Goal: Feedback & Contribution: Submit feedback/report problem

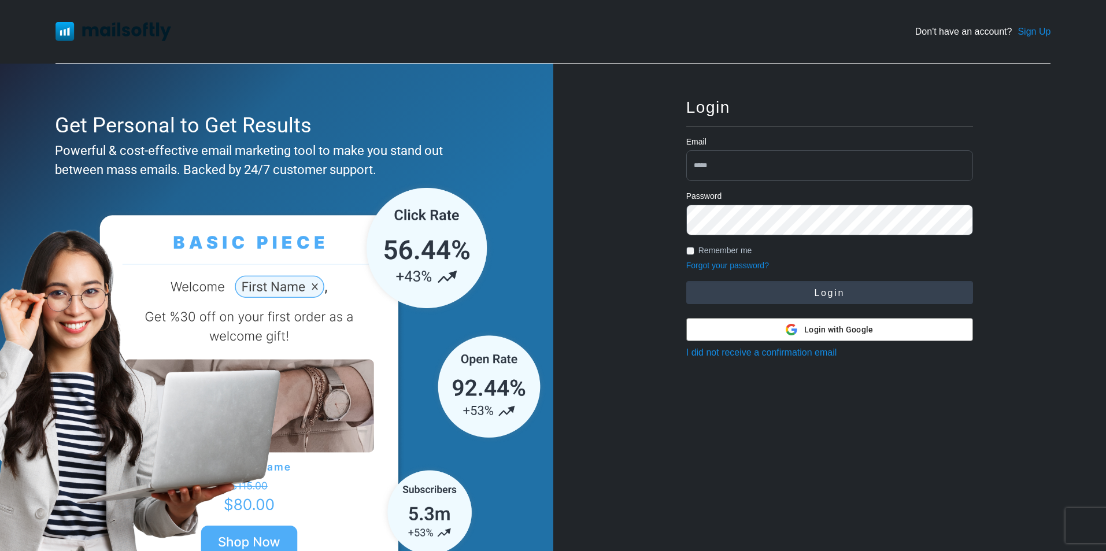
type input "**********"
click at [753, 300] on button "Login" at bounding box center [829, 292] width 287 height 23
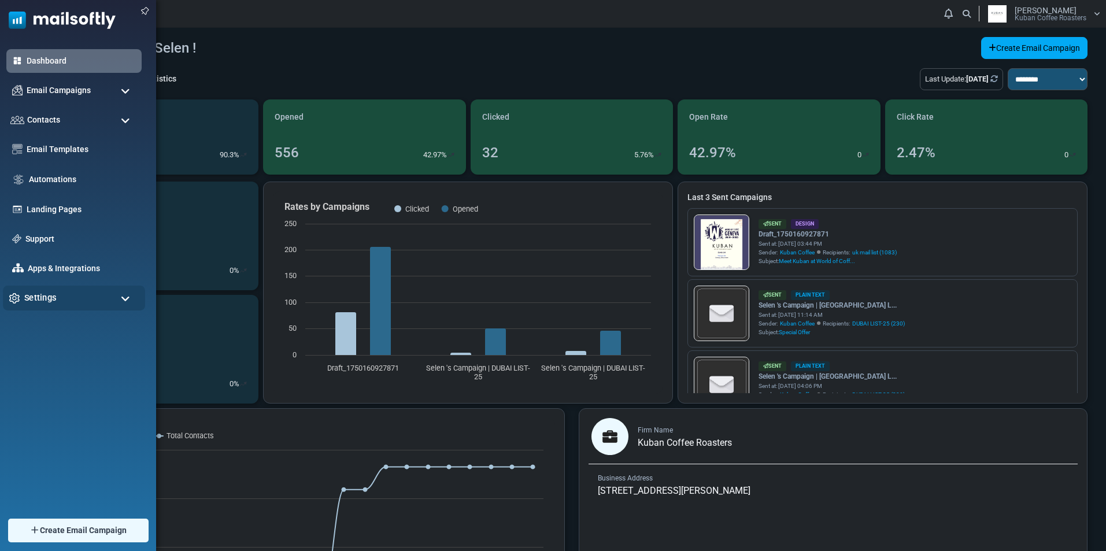
click at [62, 289] on div "Settings" at bounding box center [74, 298] width 142 height 25
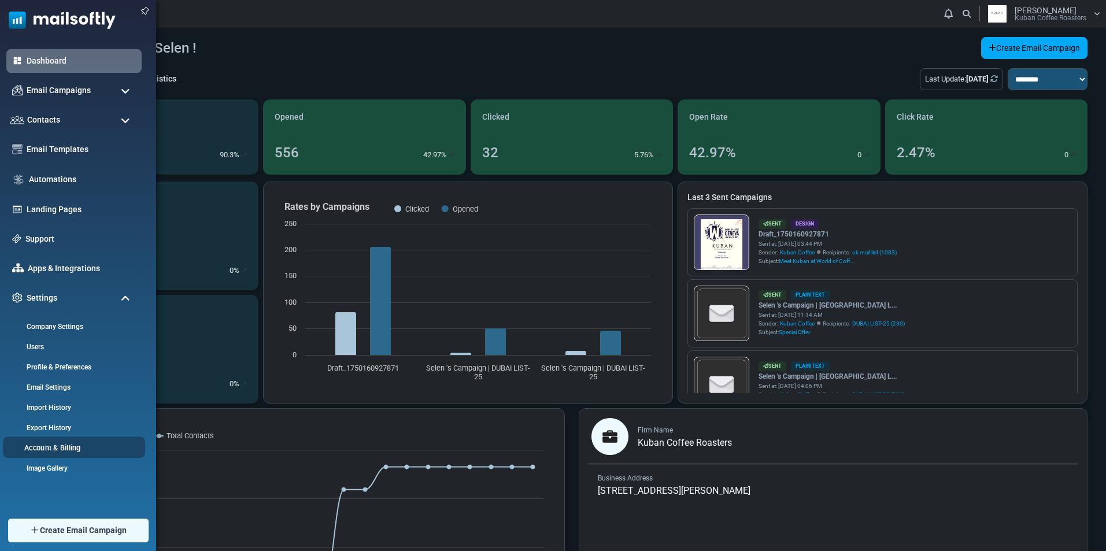
click at [70, 450] on link "Account & Billing" at bounding box center [72, 447] width 139 height 11
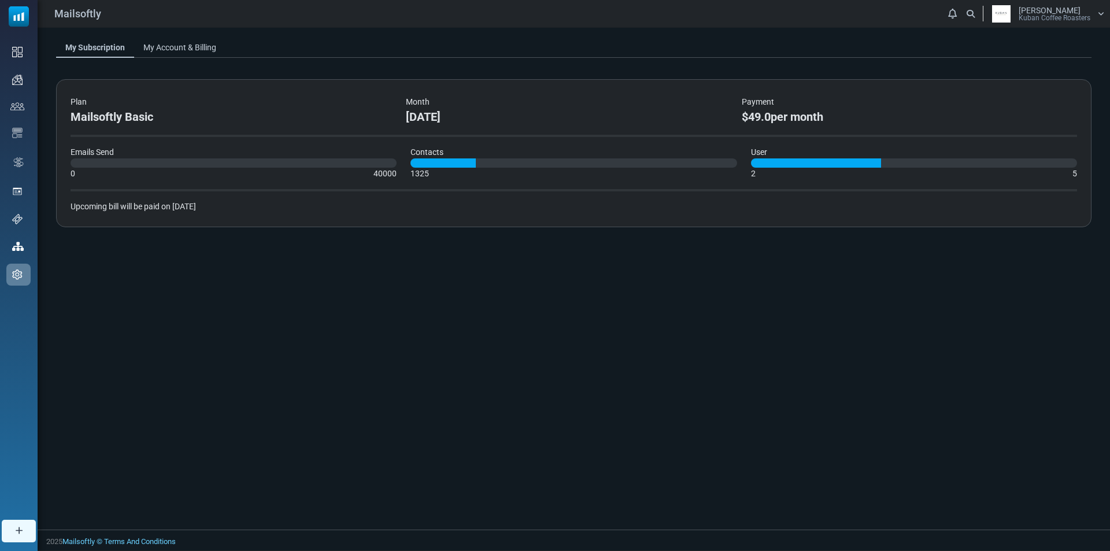
click at [206, 30] on div "My Subscription My Account & Billing Plan Mailsoftly Basic Month September 2025…" at bounding box center [574, 137] width 1073 height 218
click at [204, 47] on link "My Account & Billing" at bounding box center [179, 47] width 91 height 21
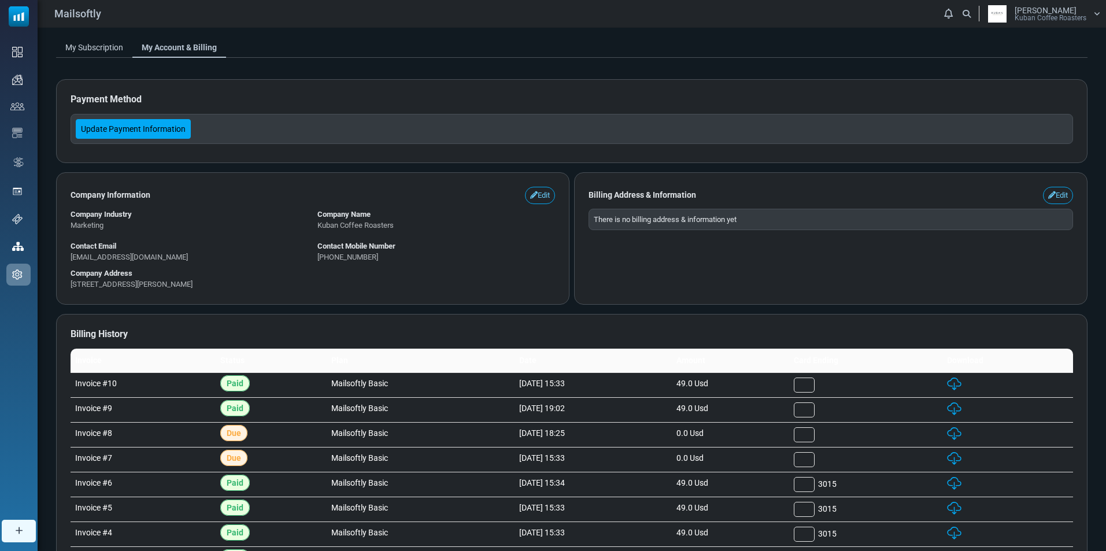
click at [125, 123] on link "Update Payment Information" at bounding box center [133, 129] width 115 height 20
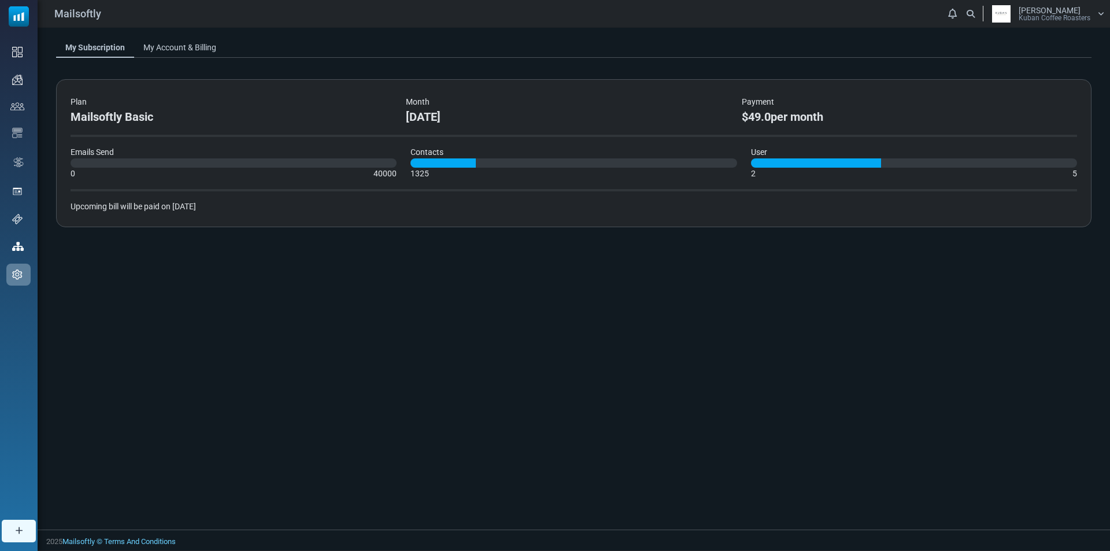
click at [169, 46] on link "My Account & Billing" at bounding box center [179, 47] width 91 height 21
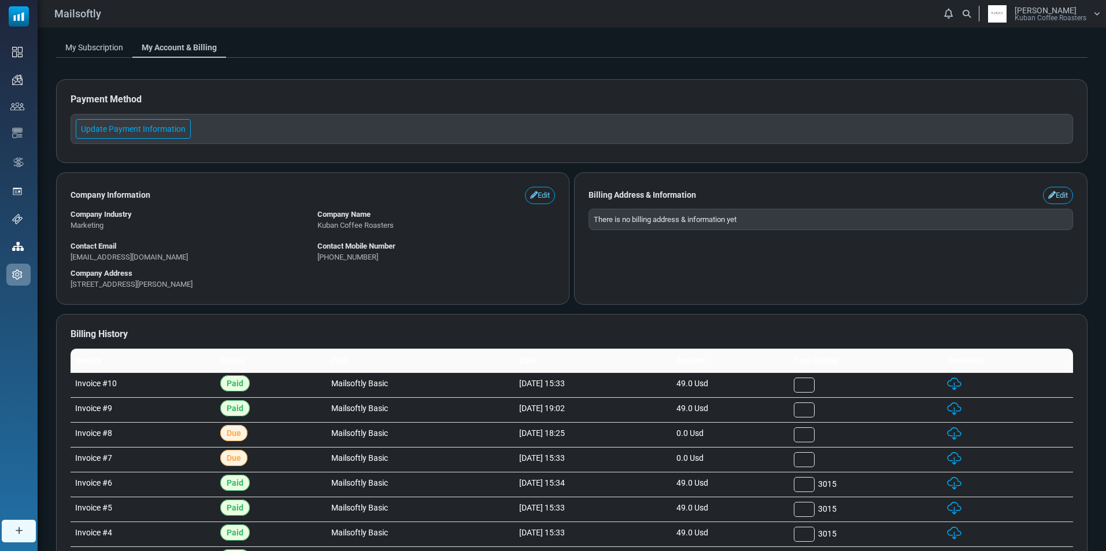
click at [1066, 193] on link "Edit" at bounding box center [1058, 195] width 30 height 17
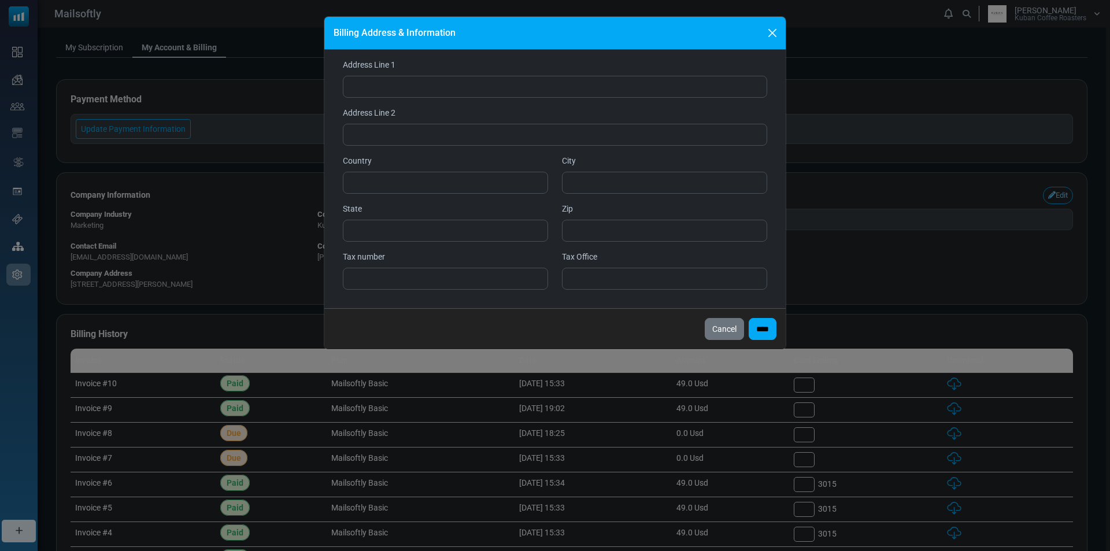
click at [931, 213] on div "Billing Address & Information Address Line 1 Address Line 2 Country City State …" at bounding box center [555, 275] width 1110 height 551
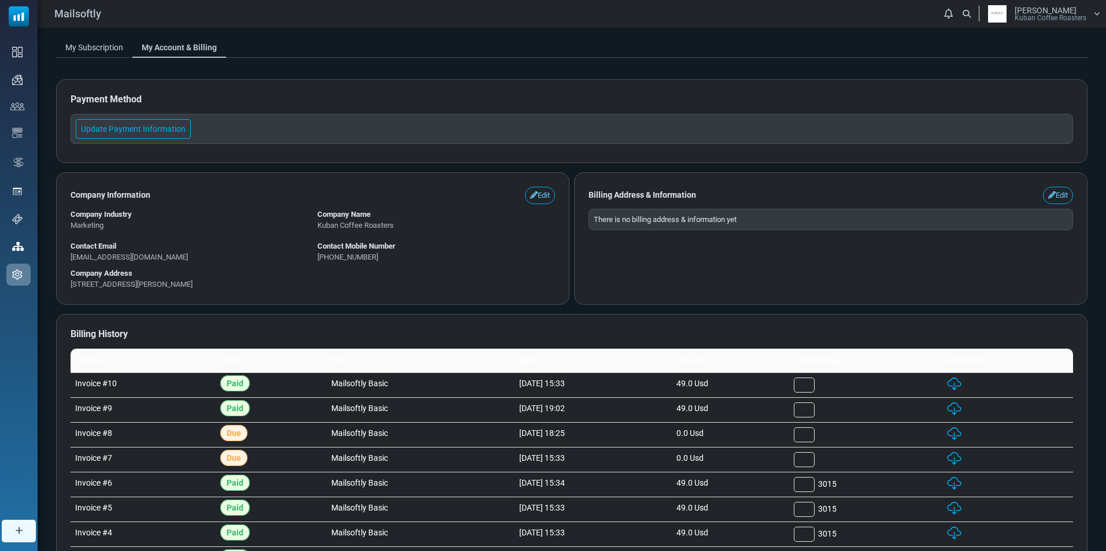
click at [1059, 6] on span "[PERSON_NAME]" at bounding box center [1046, 10] width 62 height 8
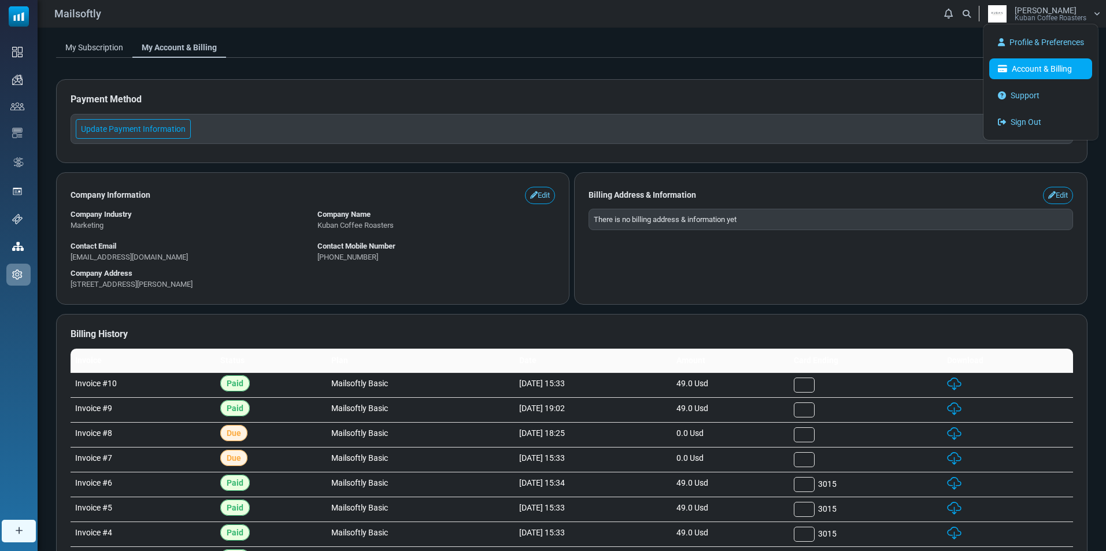
click at [1037, 67] on link "Account & Billing" at bounding box center [1040, 68] width 103 height 21
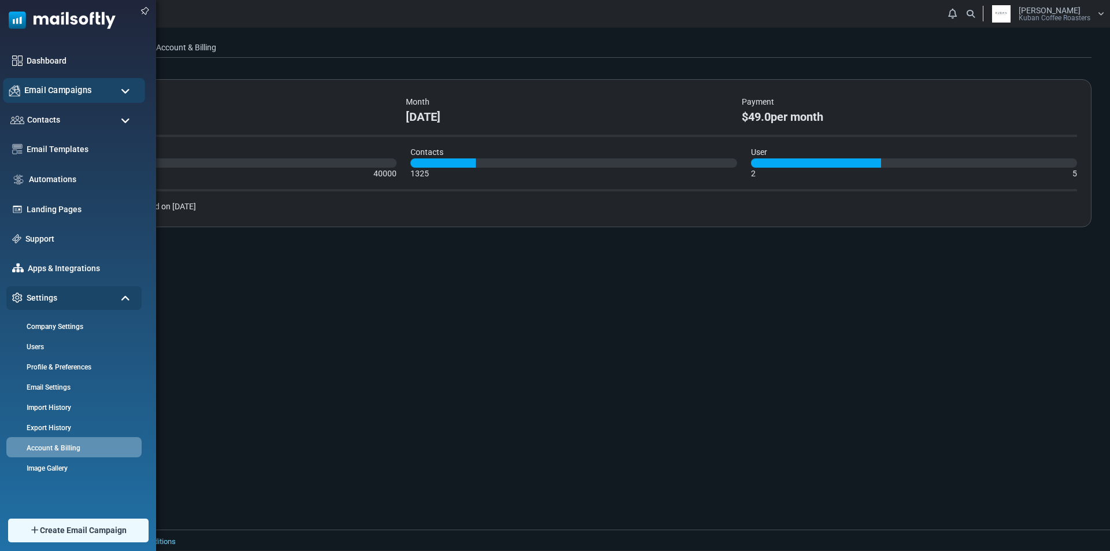
click at [61, 90] on span "Email Campaigns" at bounding box center [58, 90] width 68 height 13
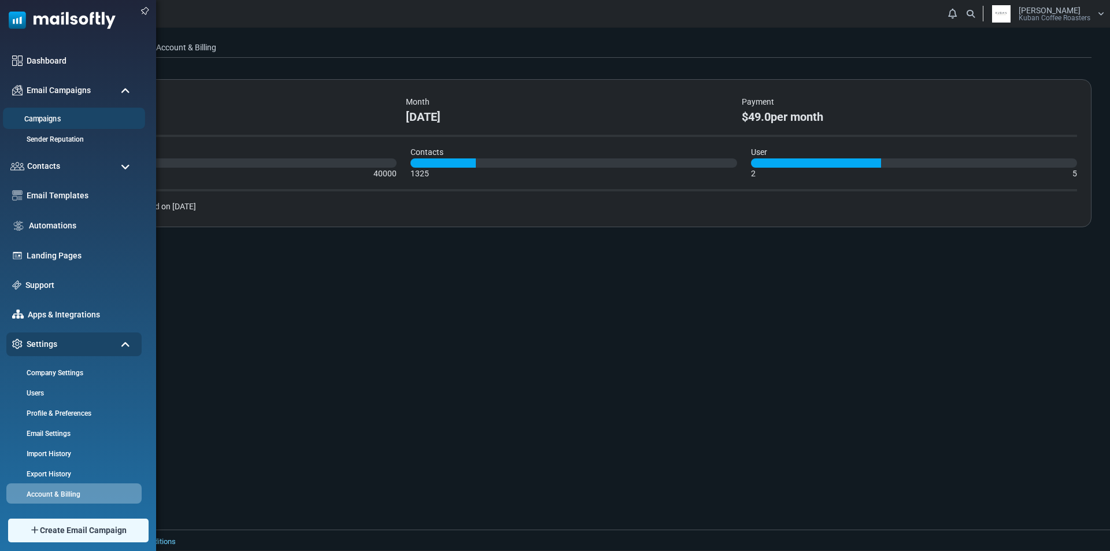
click at [58, 117] on link "Campaigns" at bounding box center [72, 119] width 139 height 11
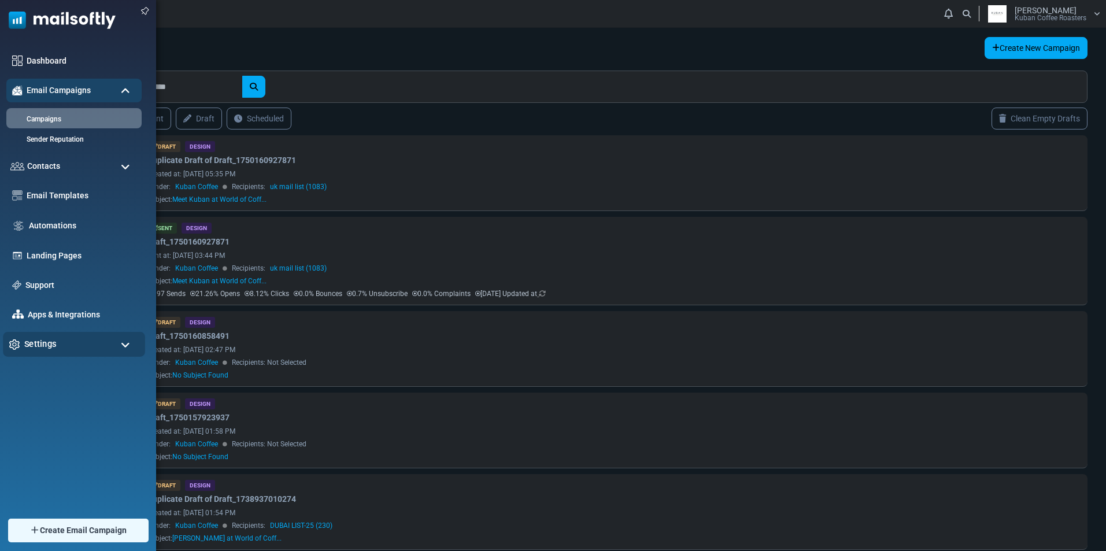
click at [25, 342] on span "Settings" at bounding box center [40, 344] width 32 height 13
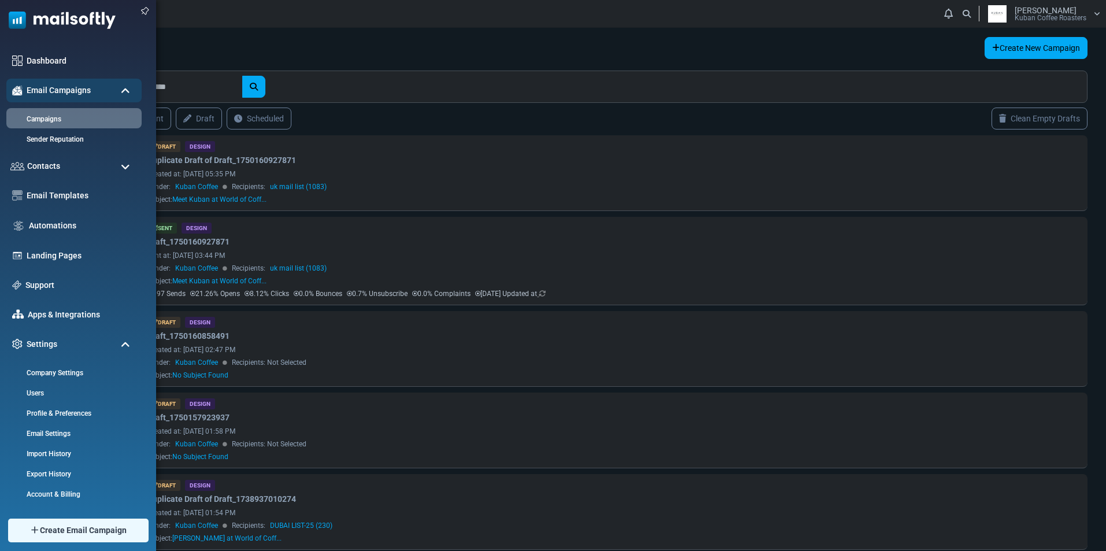
scroll to position [19, 0]
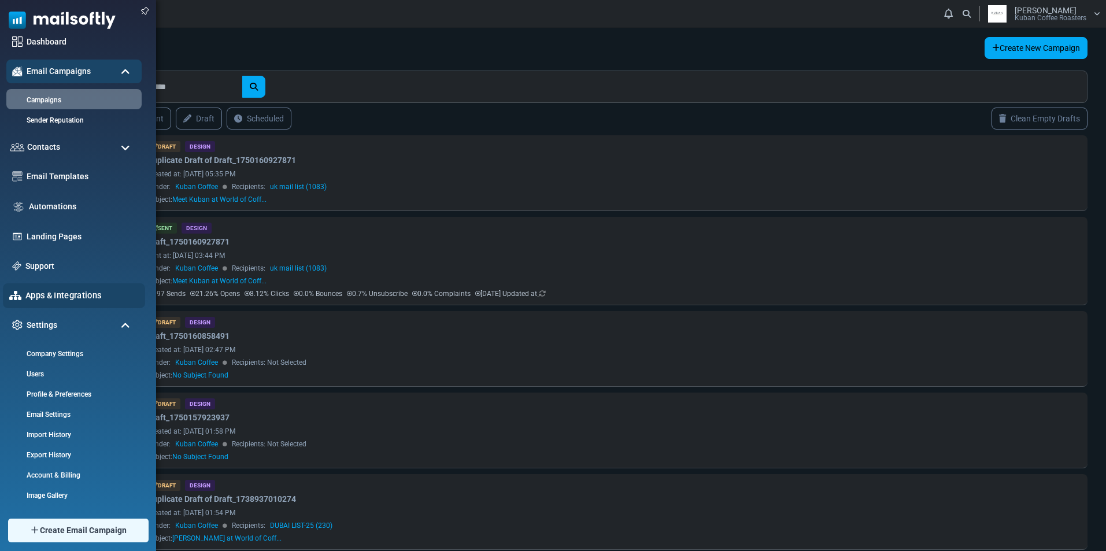
click at [38, 290] on link "Apps & Integrations" at bounding box center [81, 295] width 113 height 13
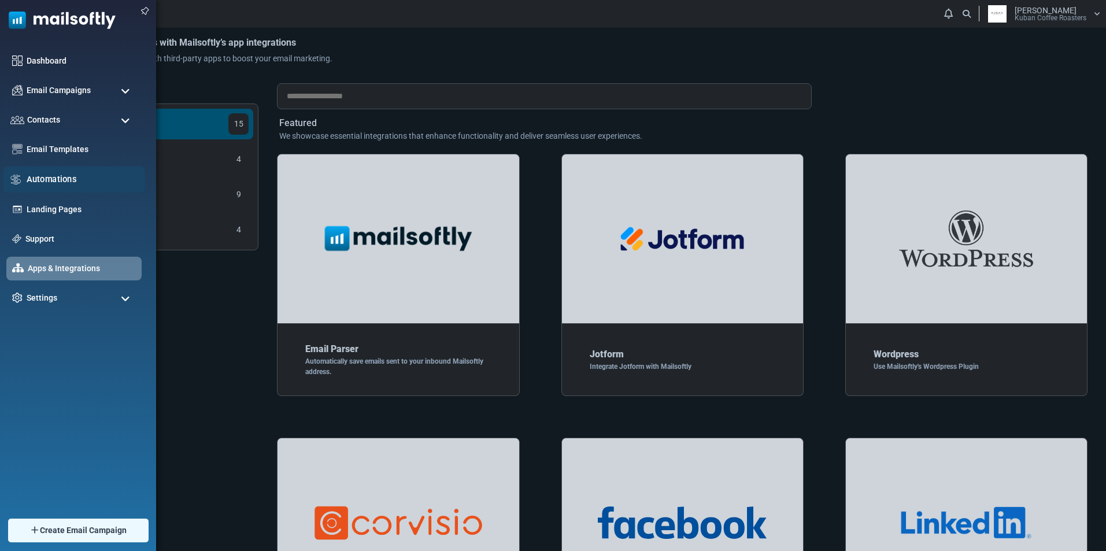
click at [34, 178] on link "Automations" at bounding box center [83, 179] width 112 height 13
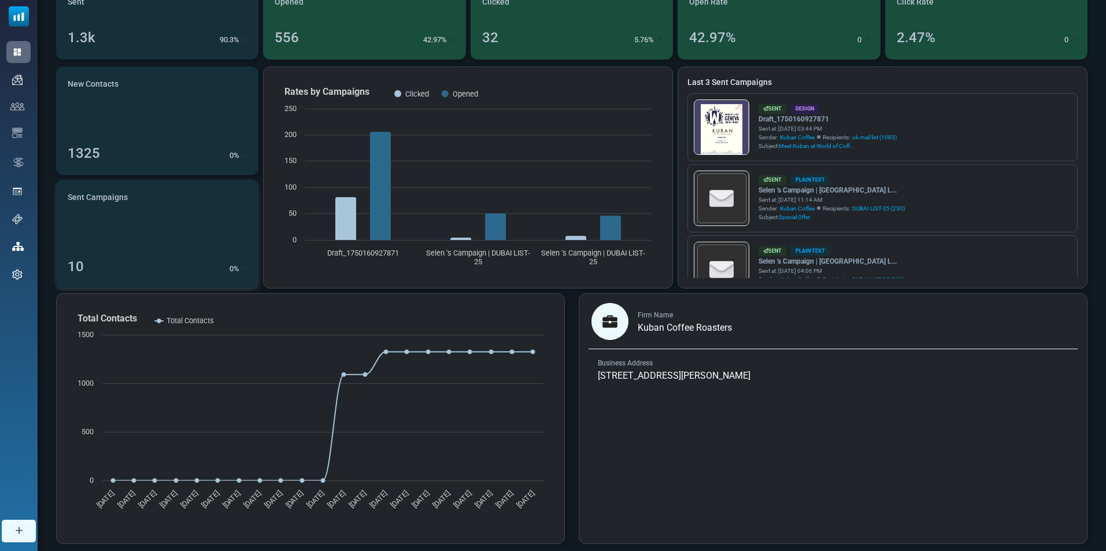
scroll to position [138, 0]
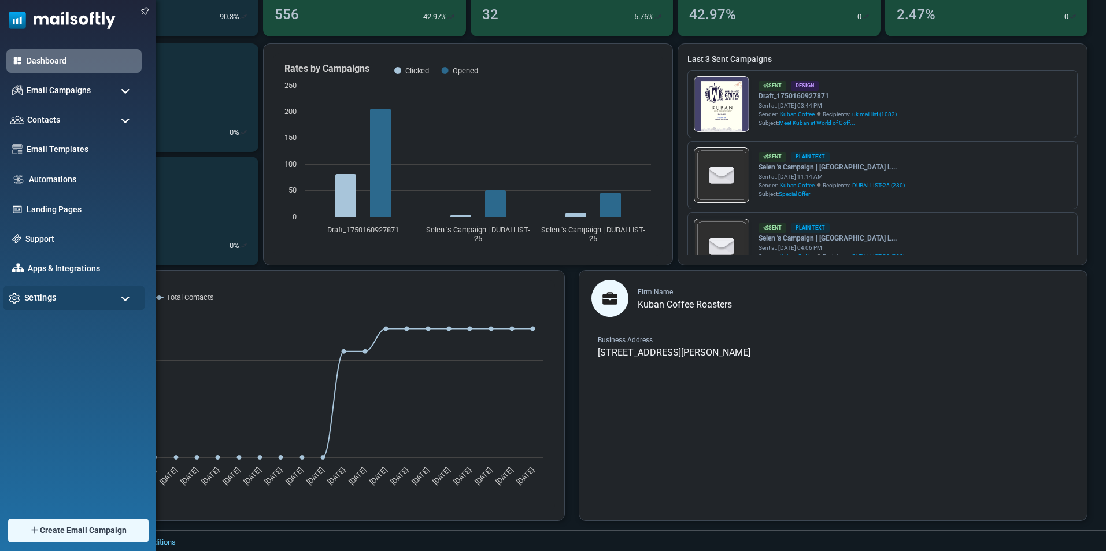
click at [111, 295] on div "Settings" at bounding box center [74, 298] width 142 height 25
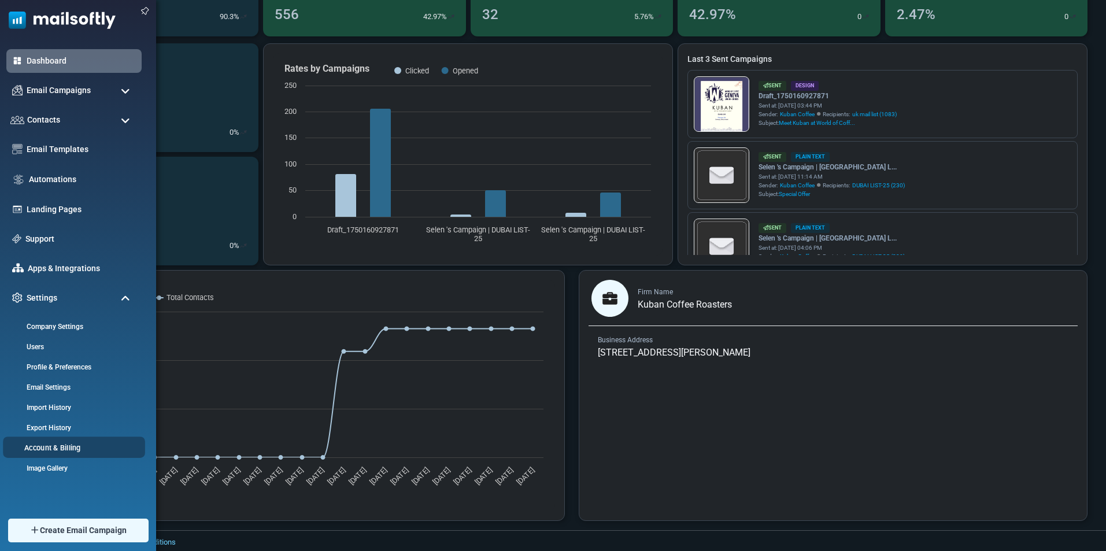
click at [89, 453] on link "Account & Billing" at bounding box center [72, 447] width 139 height 11
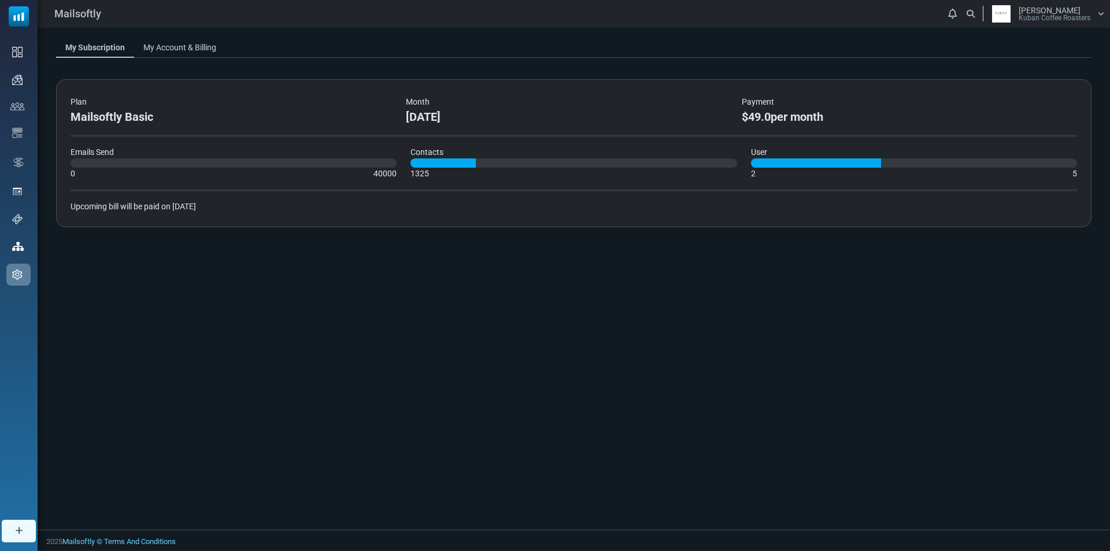
click at [192, 108] on div "Plan" at bounding box center [232, 102] width 322 height 12
click at [133, 116] on div "Mailsoftly Basic" at bounding box center [232, 116] width 322 height 17
drag, startPoint x: 353, startPoint y: 111, endPoint x: 493, endPoint y: 119, distance: 140.1
click at [359, 111] on div "Mailsoftly Basic" at bounding box center [232, 116] width 322 height 17
click at [493, 119] on div "[DATE]" at bounding box center [567, 116] width 322 height 17
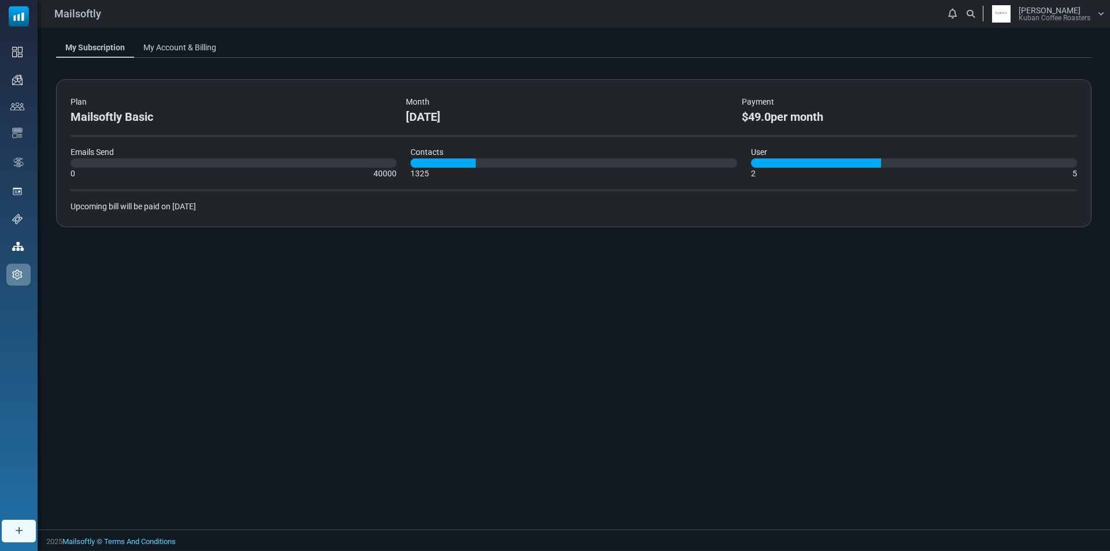
drag, startPoint x: 703, startPoint y: 107, endPoint x: 787, endPoint y: 107, distance: 84.4
click at [715, 105] on div "Month" at bounding box center [567, 102] width 322 height 12
drag, startPoint x: 787, startPoint y: 107, endPoint x: 787, endPoint y: 136, distance: 28.9
click at [787, 114] on div "Payment $49.0 per month" at bounding box center [902, 110] width 335 height 29
click at [787, 137] on div "Plan Mailsoftly Basic Month September 2025 Payment $49.0 per month Emails Send …" at bounding box center [574, 153] width 1036 height 148
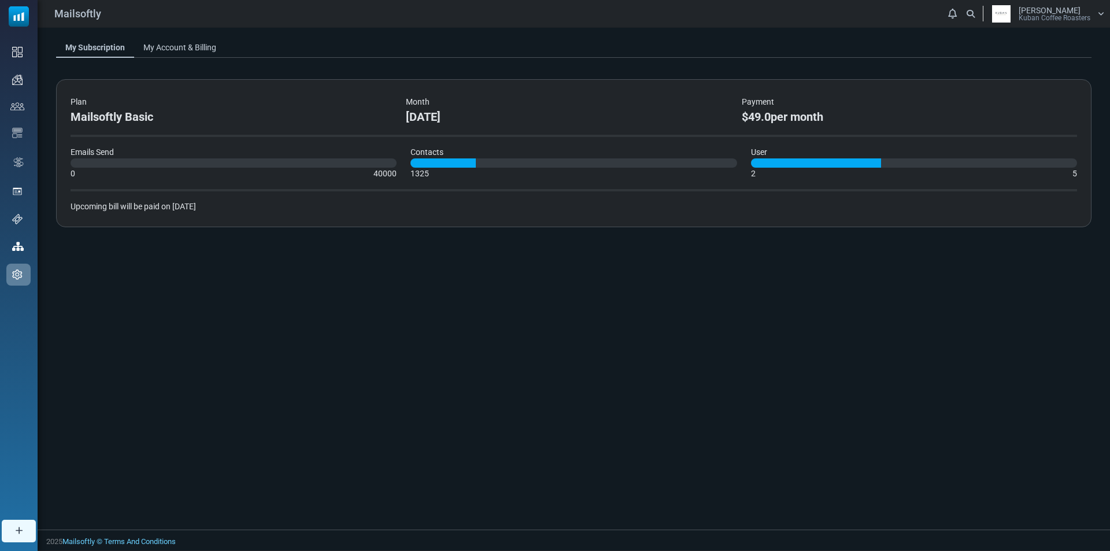
click at [810, 168] on div "2 5" at bounding box center [914, 174] width 326 height 12
click at [141, 194] on div "Plan Mailsoftly Basic Month September 2025 Payment $49.0 per month Emails Send …" at bounding box center [574, 153] width 1036 height 148
click at [194, 36] on div "My Subscription My Account & Billing Plan Mailsoftly Basic Month September 2025…" at bounding box center [574, 137] width 1073 height 218
click at [190, 49] on link "My Account & Billing" at bounding box center [179, 47] width 91 height 21
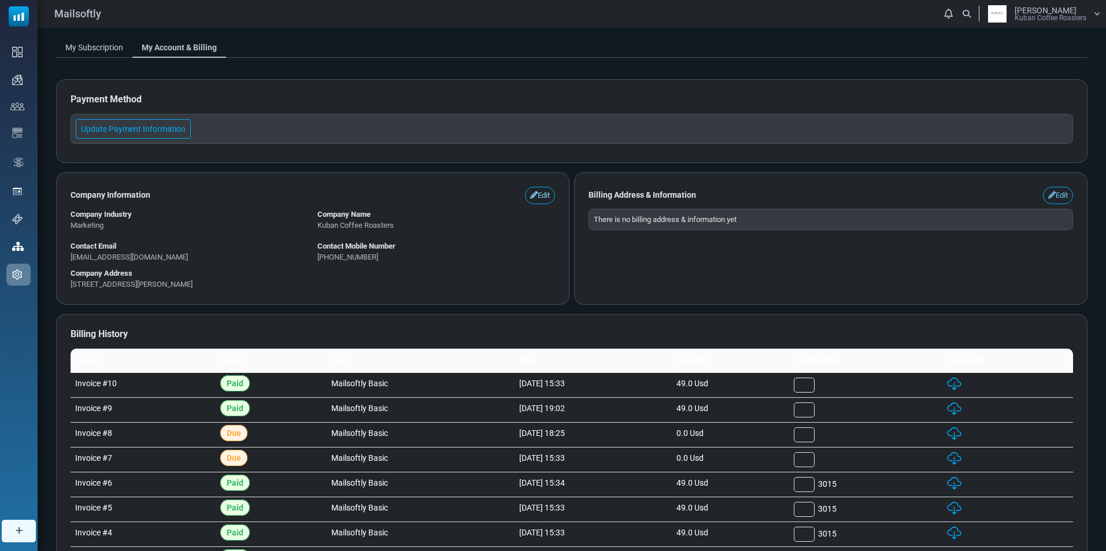
click at [544, 195] on link "Edit" at bounding box center [540, 195] width 30 height 17
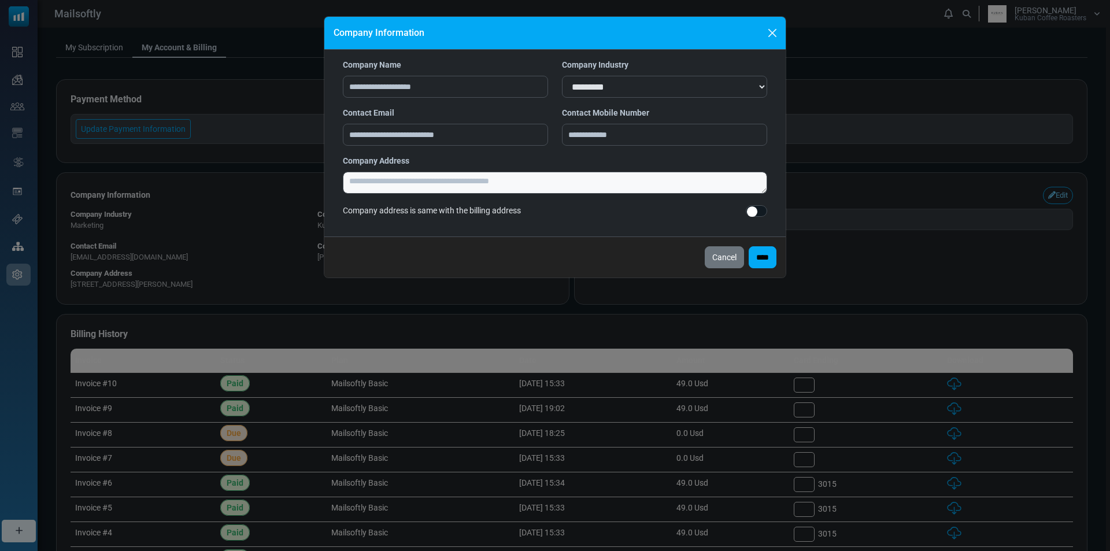
click at [887, 247] on div "**********" at bounding box center [555, 275] width 1110 height 551
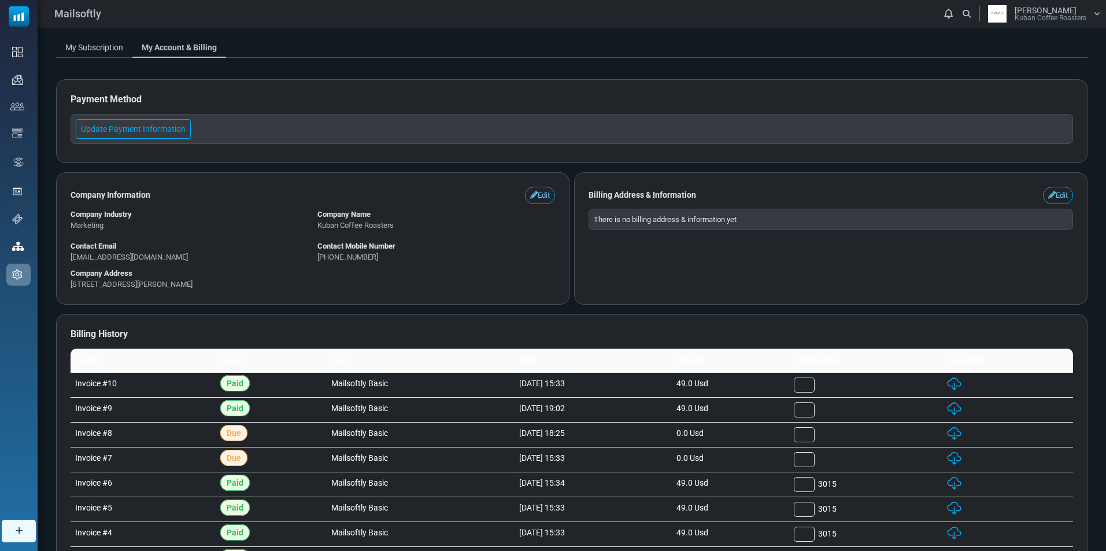
click at [1024, 21] on span "Kuban Coffee Roasters" at bounding box center [1051, 17] width 72 height 7
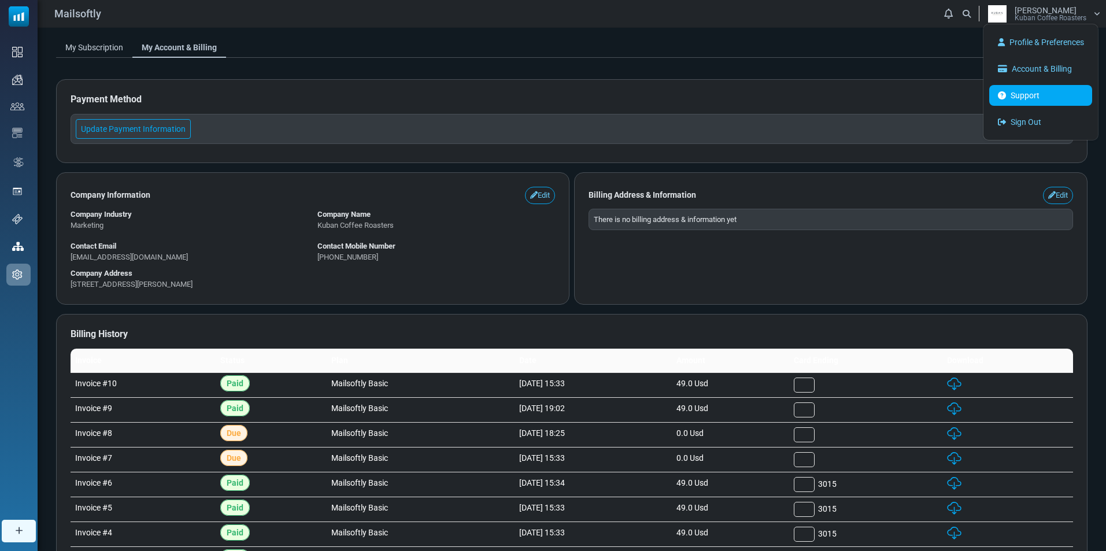
click at [1013, 97] on link "Support" at bounding box center [1040, 95] width 103 height 21
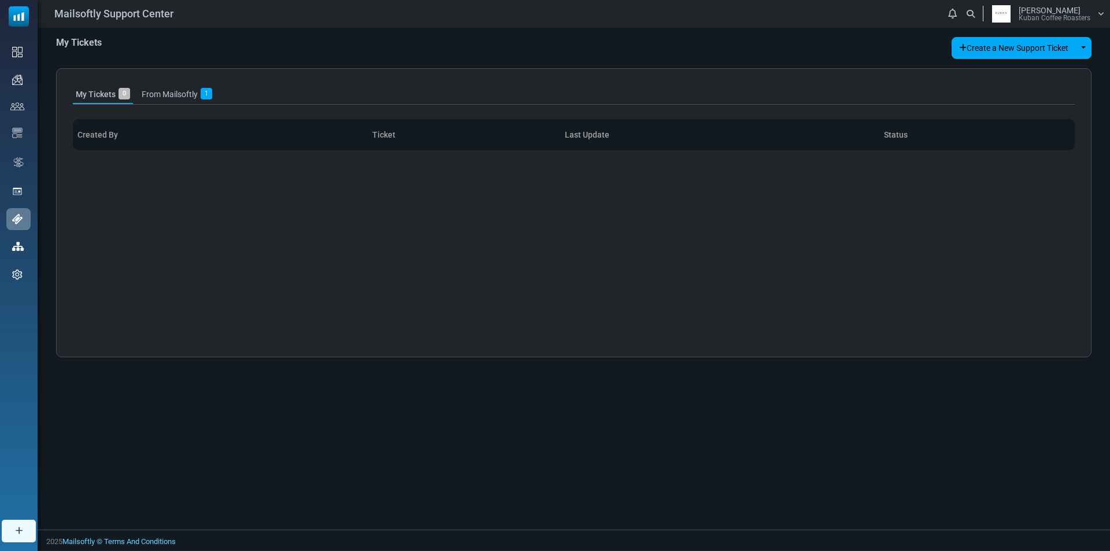
click at [158, 90] on link "From Mailsoftly 1" at bounding box center [177, 94] width 76 height 19
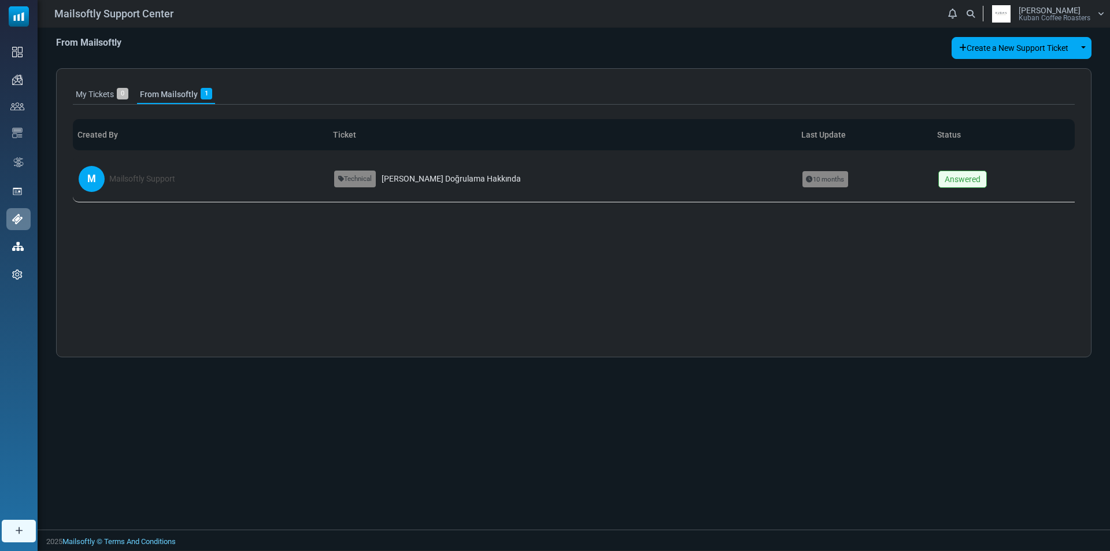
click at [101, 95] on link "My Tickets 0" at bounding box center [102, 94] width 58 height 19
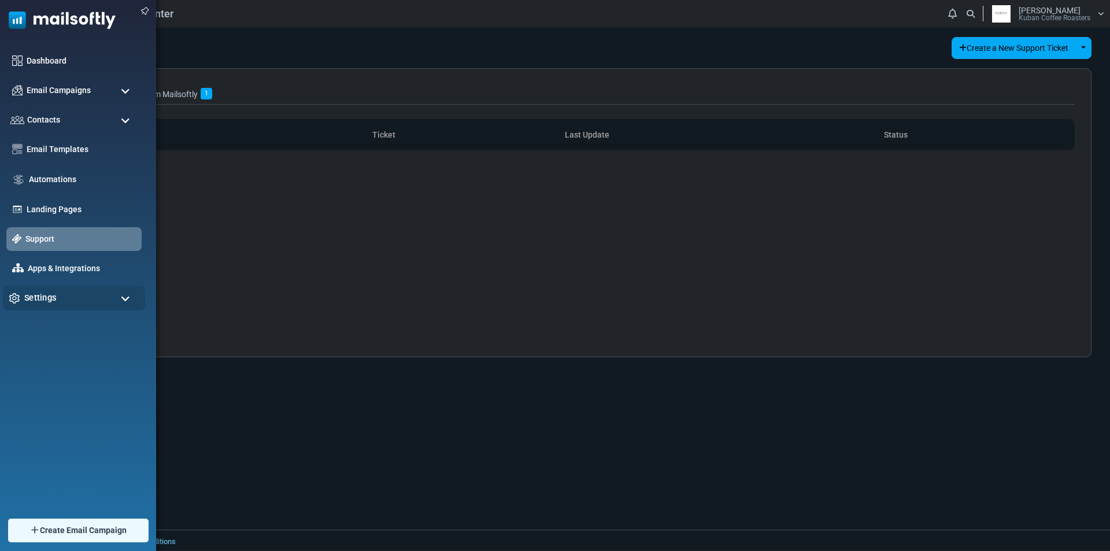
click at [40, 289] on div "Settings" at bounding box center [74, 298] width 142 height 25
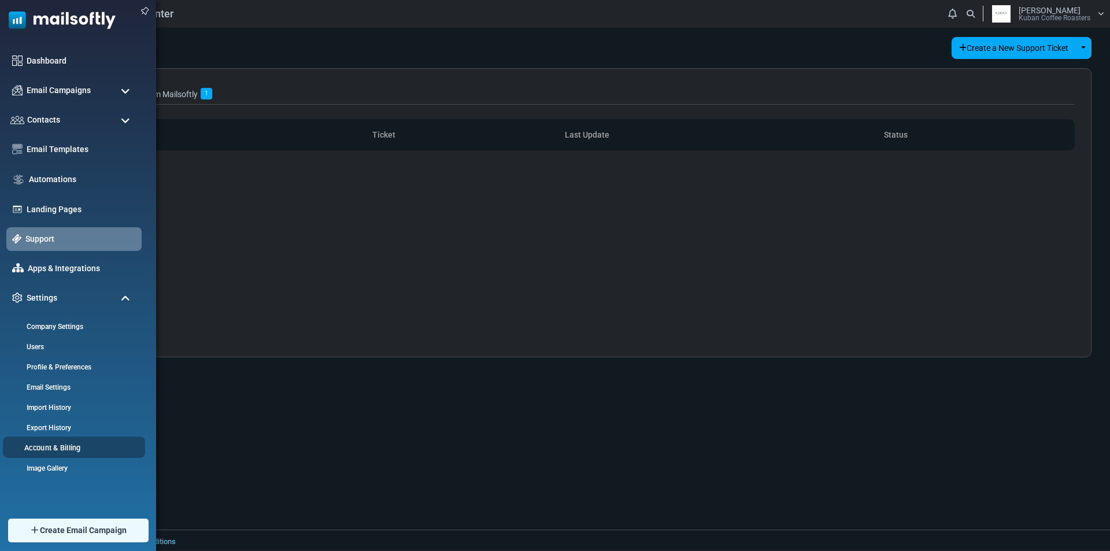
click at [50, 452] on link "Account & Billing" at bounding box center [72, 447] width 139 height 11
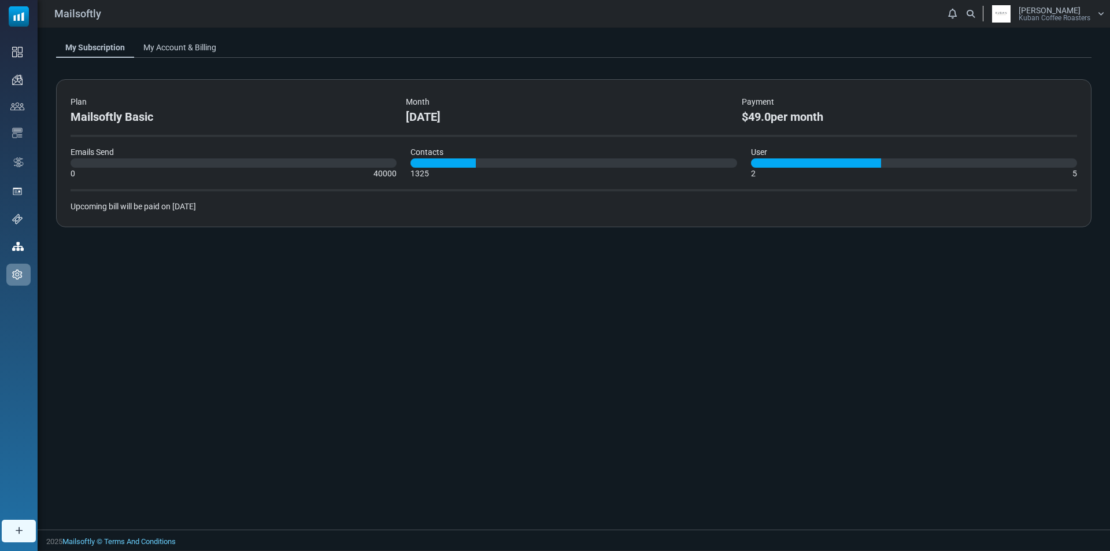
click at [156, 209] on div "Upcoming bill will be paid on [DATE]" at bounding box center [574, 207] width 1007 height 12
click at [166, 54] on link "My Account & Billing" at bounding box center [179, 47] width 91 height 21
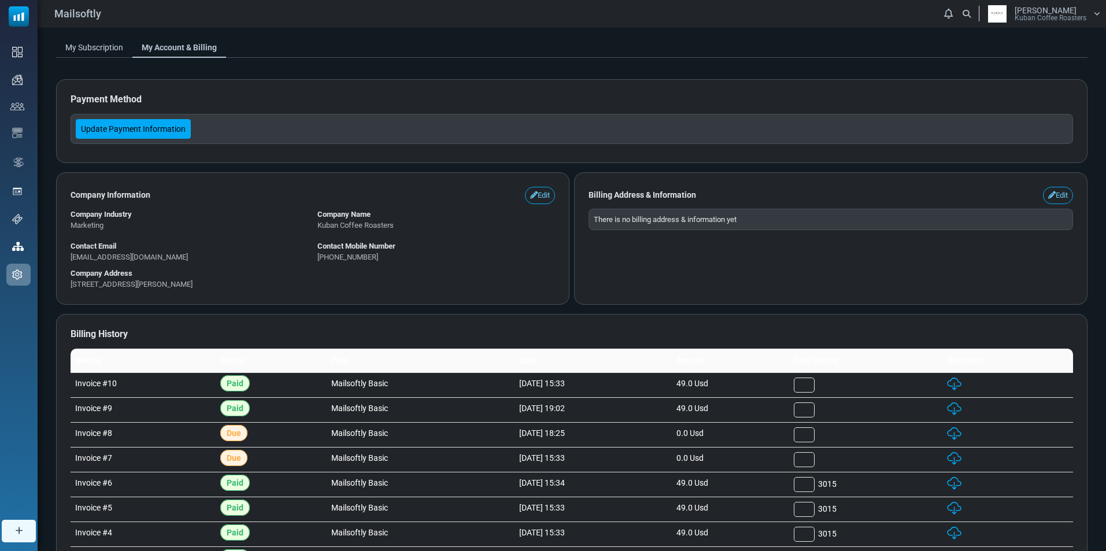
click at [135, 127] on link "Update Payment Information" at bounding box center [133, 129] width 115 height 20
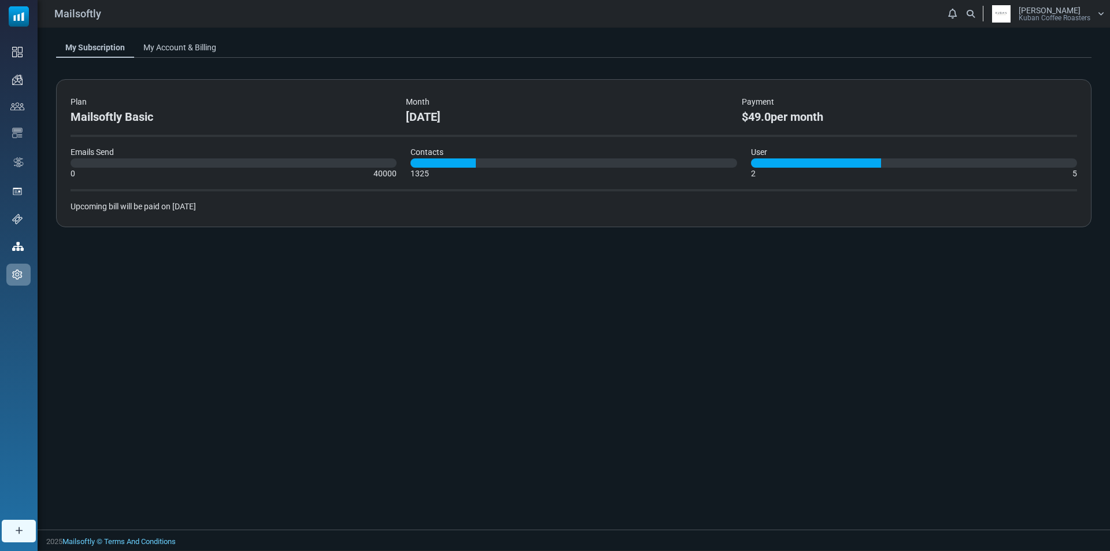
click at [154, 202] on div "Upcoming bill will be paid on [DATE]" at bounding box center [574, 207] width 1007 height 12
click at [955, 167] on div at bounding box center [914, 162] width 326 height 9
drag, startPoint x: 847, startPoint y: 111, endPoint x: 834, endPoint y: 111, distance: 13.3
click at [847, 111] on div "$49.0 per month" at bounding box center [903, 116] width 322 height 17
click at [758, 114] on div "$49.0 per month" at bounding box center [903, 116] width 322 height 17
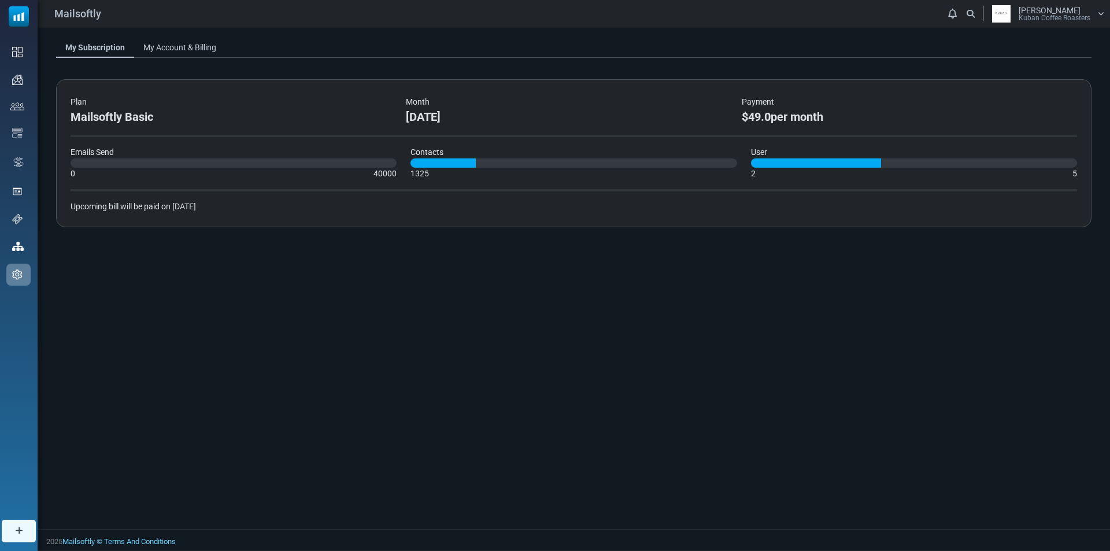
drag, startPoint x: 498, startPoint y: 111, endPoint x: 492, endPoint y: 108, distance: 7.5
click at [498, 111] on div "September 2025" at bounding box center [567, 116] width 322 height 17
click at [419, 94] on div "Plan Mailsoftly Basic Month September 2025 Payment $49.0 per month Emails Send …" at bounding box center [574, 153] width 1036 height 148
drag, startPoint x: 271, startPoint y: 64, endPoint x: 214, endPoint y: 62, distance: 57.3
click at [271, 64] on div "My Subscription My Account & Billing Plan Mailsoftly Basic Month September 2025…" at bounding box center [574, 137] width 1073 height 218
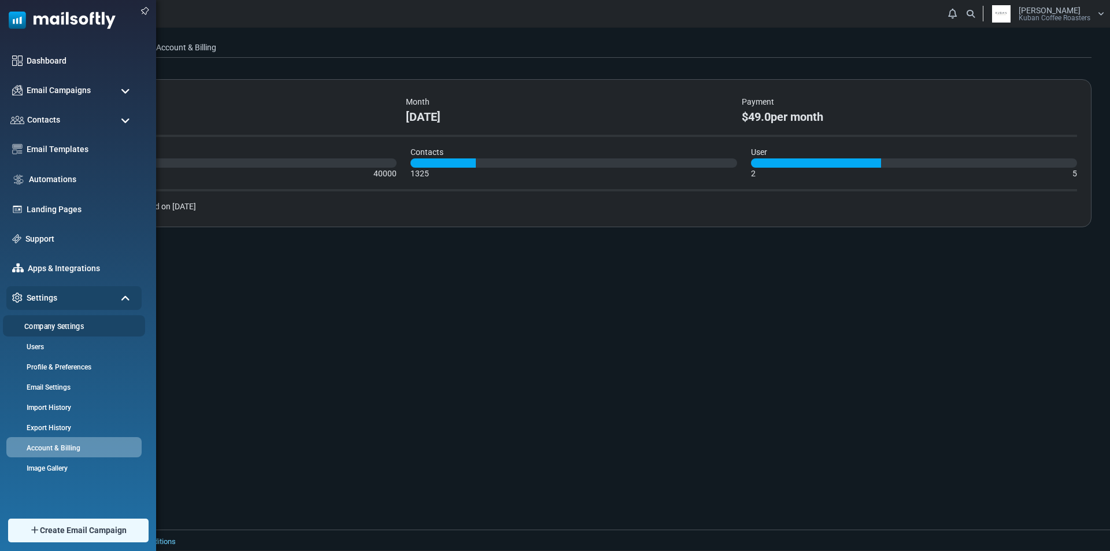
click at [39, 333] on li "Company Settings" at bounding box center [74, 325] width 142 height 21
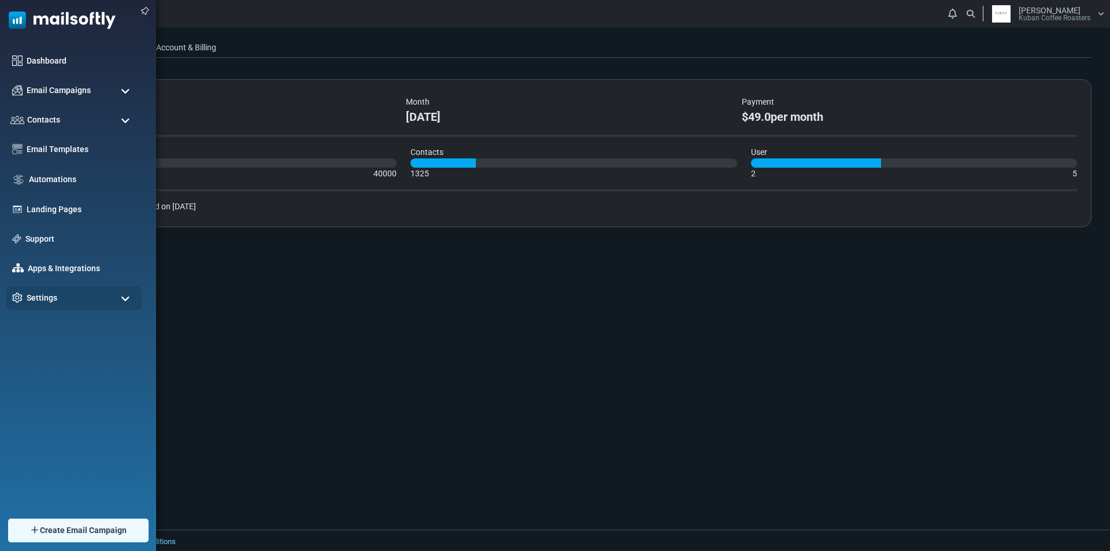
click at [41, 311] on div "Dashboard Email Campaigns Campaigns Sender Reputation Contacts Contacts Contact…" at bounding box center [78, 270] width 156 height 470
click at [49, 298] on span "Settings" at bounding box center [40, 297] width 32 height 13
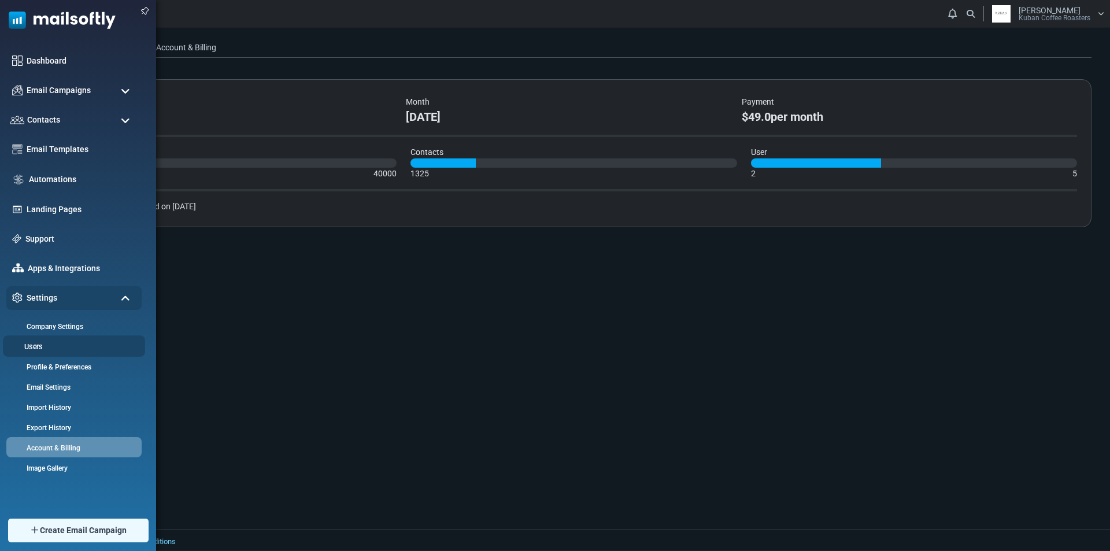
click at [36, 343] on link "Users" at bounding box center [72, 346] width 139 height 11
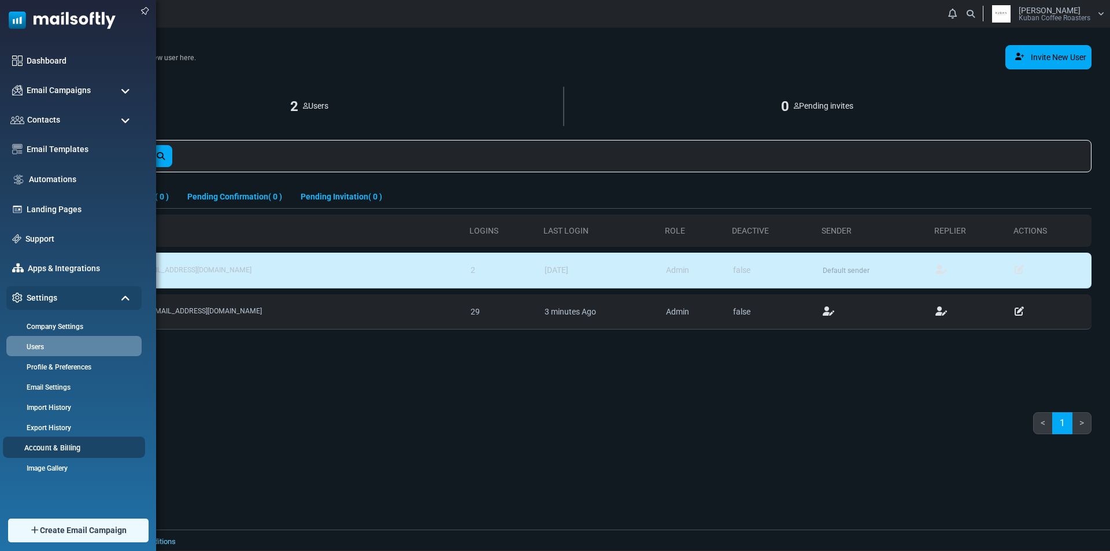
click at [62, 453] on link "Account & Billing" at bounding box center [72, 447] width 139 height 11
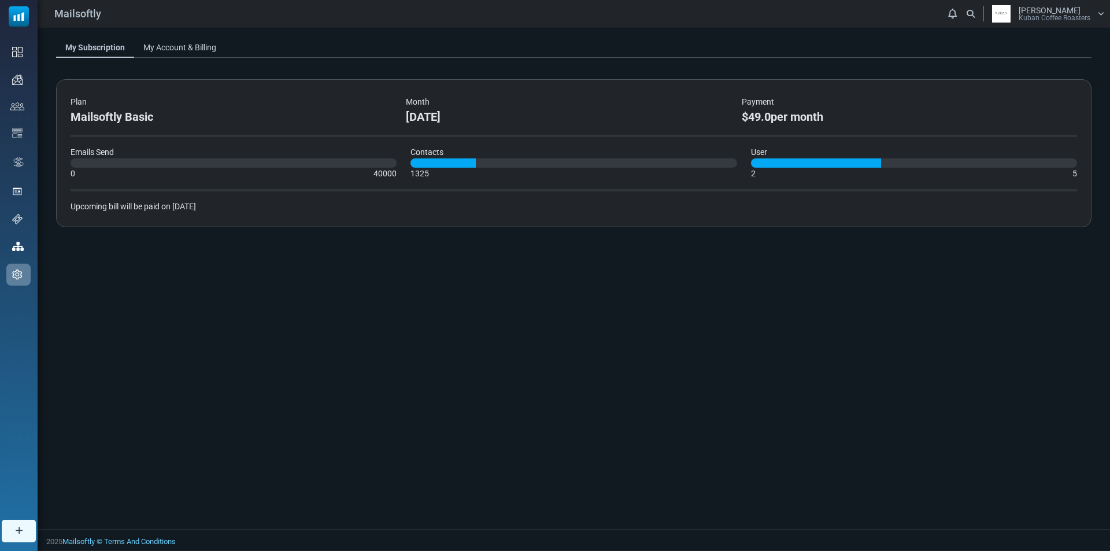
click at [1064, 6] on span "[PERSON_NAME]" at bounding box center [1050, 10] width 62 height 8
click at [1043, 46] on link "Profile & Preferences" at bounding box center [1044, 42] width 103 height 21
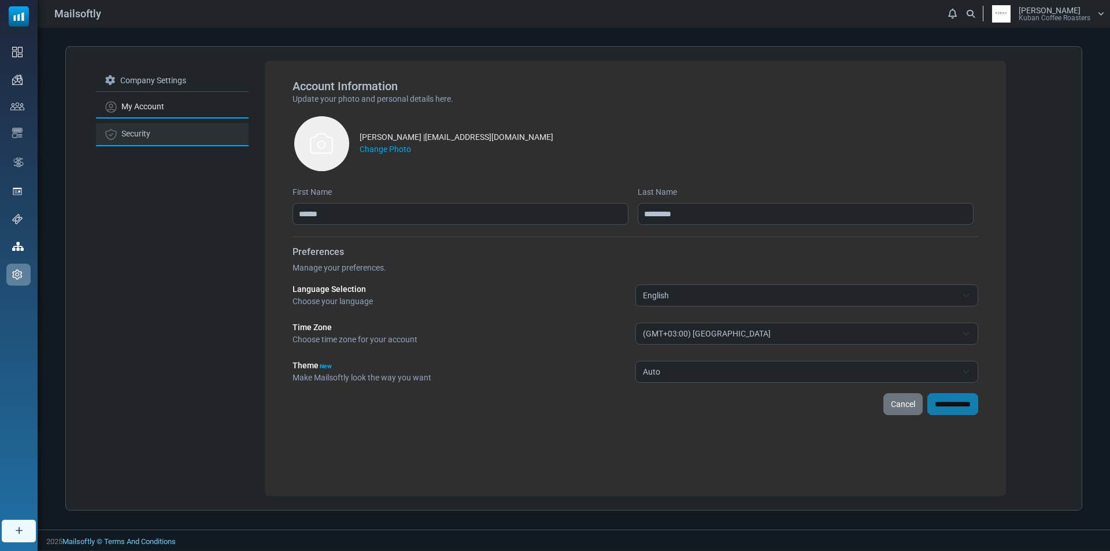
click at [142, 130] on link "Security" at bounding box center [172, 134] width 153 height 23
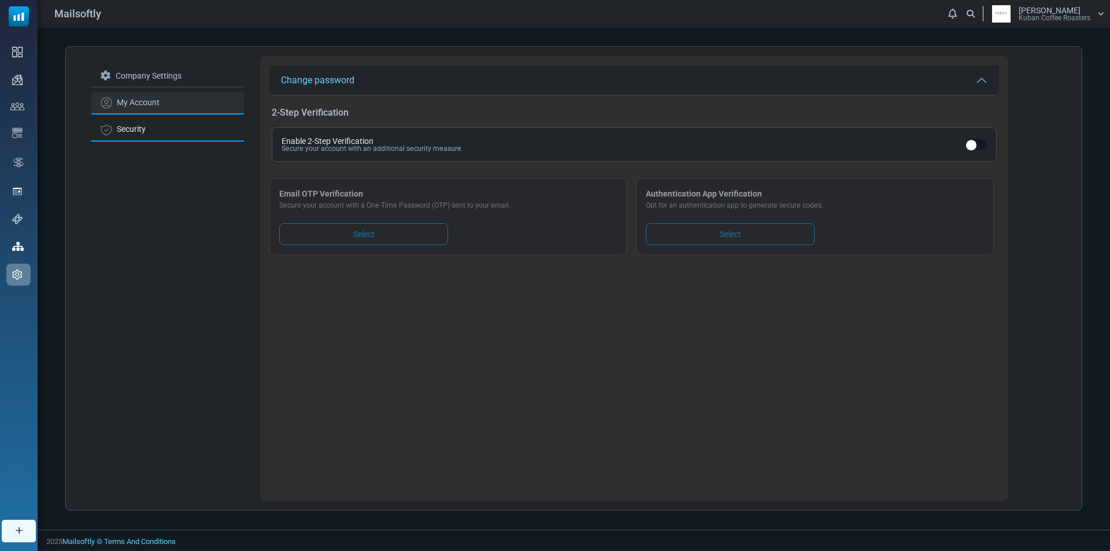
click at [149, 109] on link "My Account" at bounding box center [167, 103] width 153 height 23
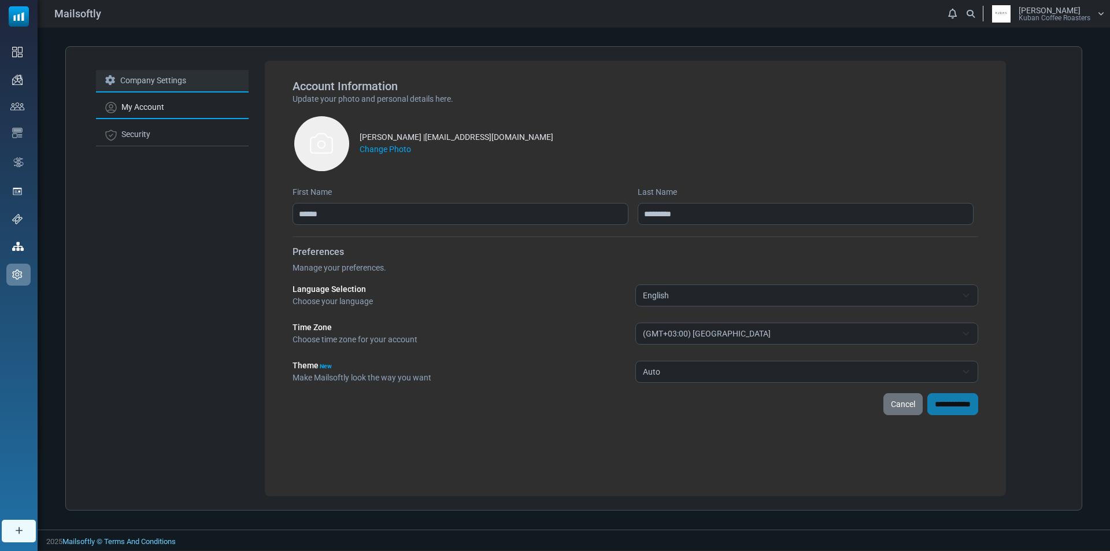
click at [164, 87] on link "Company Settings" at bounding box center [172, 81] width 153 height 23
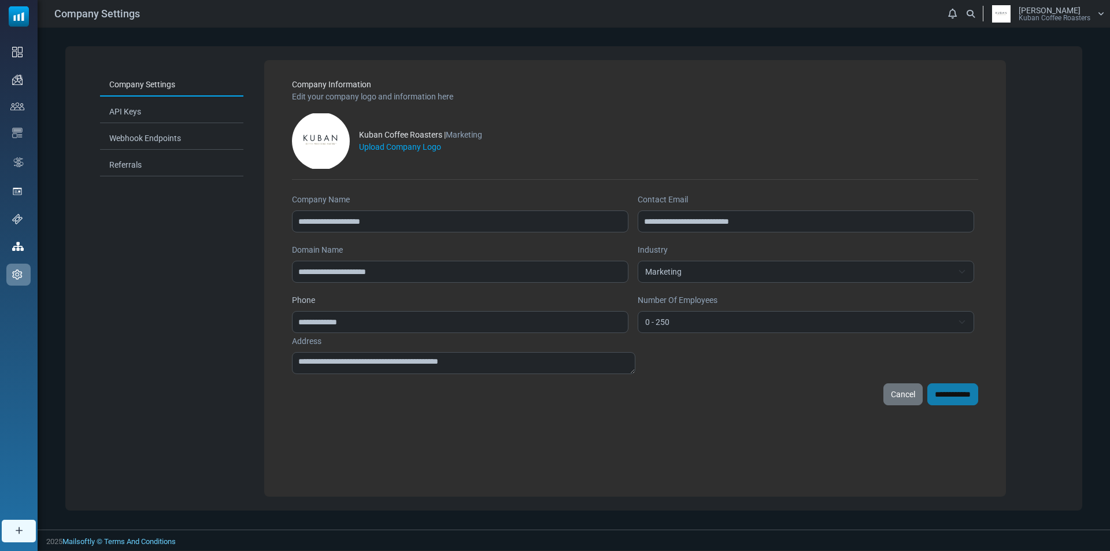
click at [1107, 29] on div "**********" at bounding box center [574, 278] width 1073 height 501
click at [1106, 23] on div "Company Settings Notifications Selen Akyildiz Kuban Coffee Roasters Profile & P…" at bounding box center [574, 13] width 1073 height 27
click at [1025, 21] on span "Kuban Coffee Roasters" at bounding box center [1055, 17] width 72 height 7
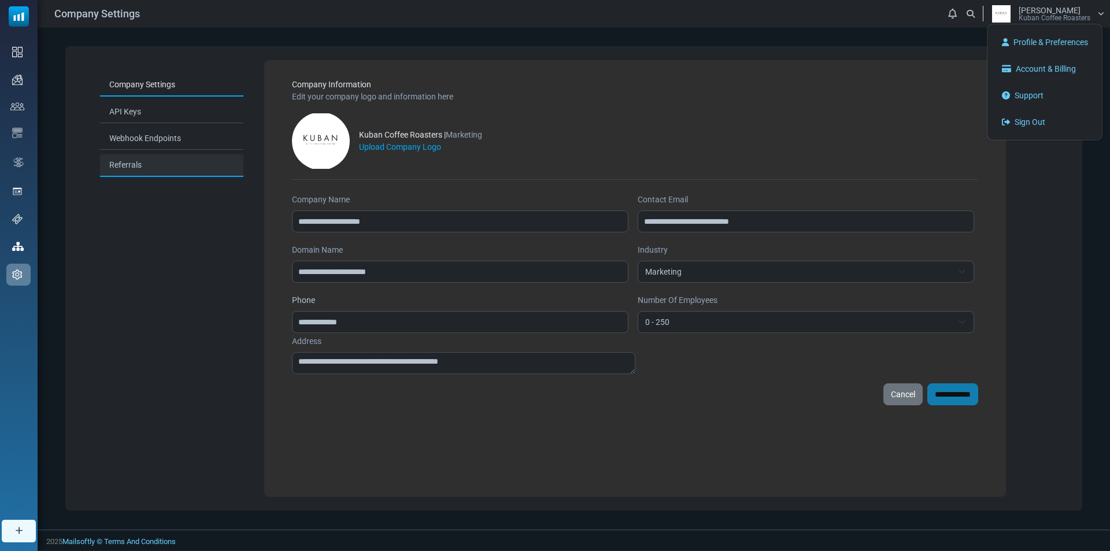
click at [138, 161] on link "Referrals" at bounding box center [171, 165] width 143 height 23
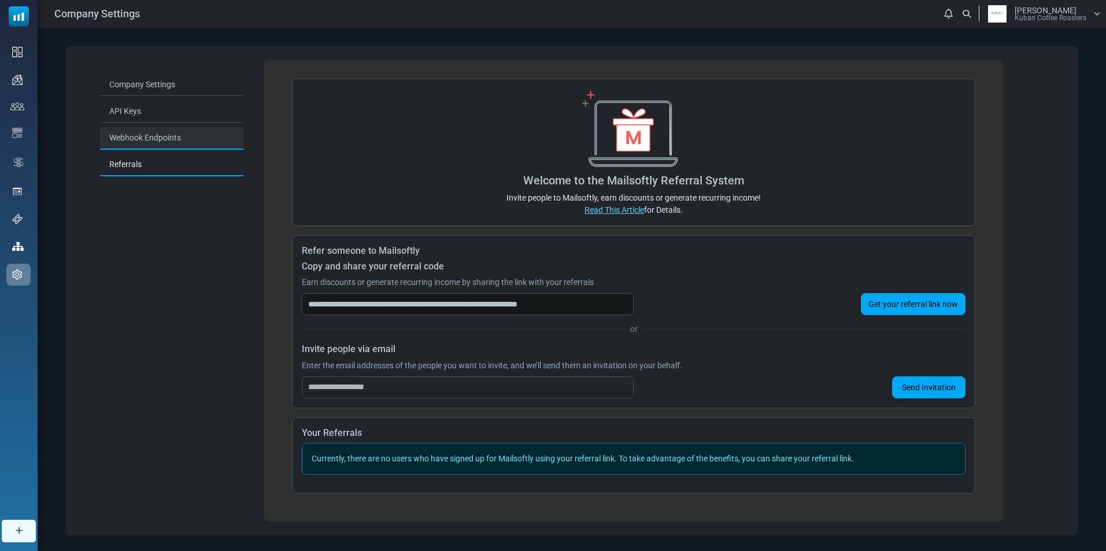
click at [138, 136] on link "Webhook Endpoints" at bounding box center [171, 138] width 143 height 23
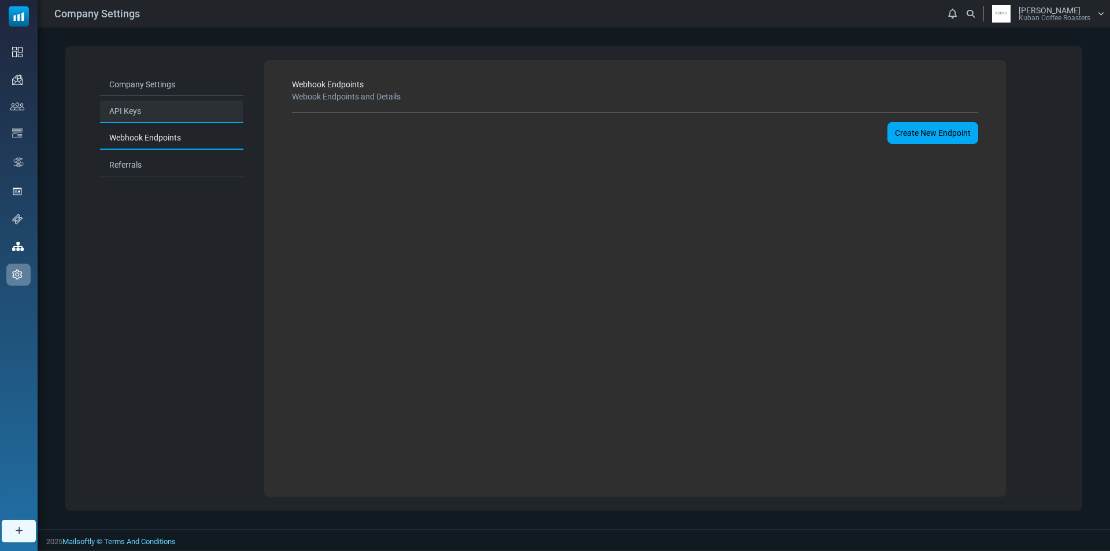
click at [139, 117] on link "API Keys" at bounding box center [171, 112] width 143 height 23
click at [1036, 15] on span "Kuban Coffee Roasters" at bounding box center [1055, 17] width 72 height 7
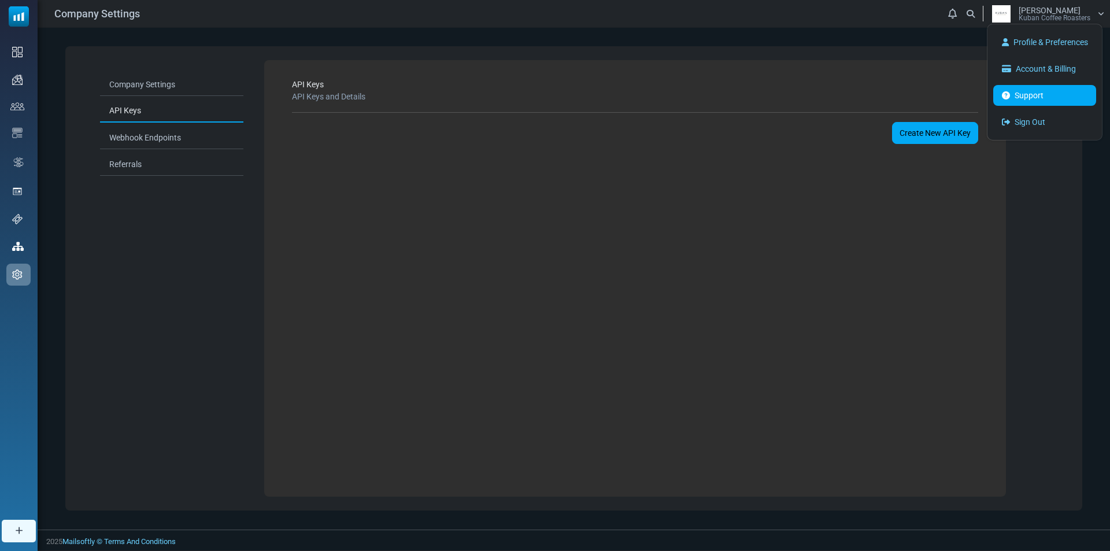
click at [1003, 91] on icon at bounding box center [1006, 95] width 8 height 8
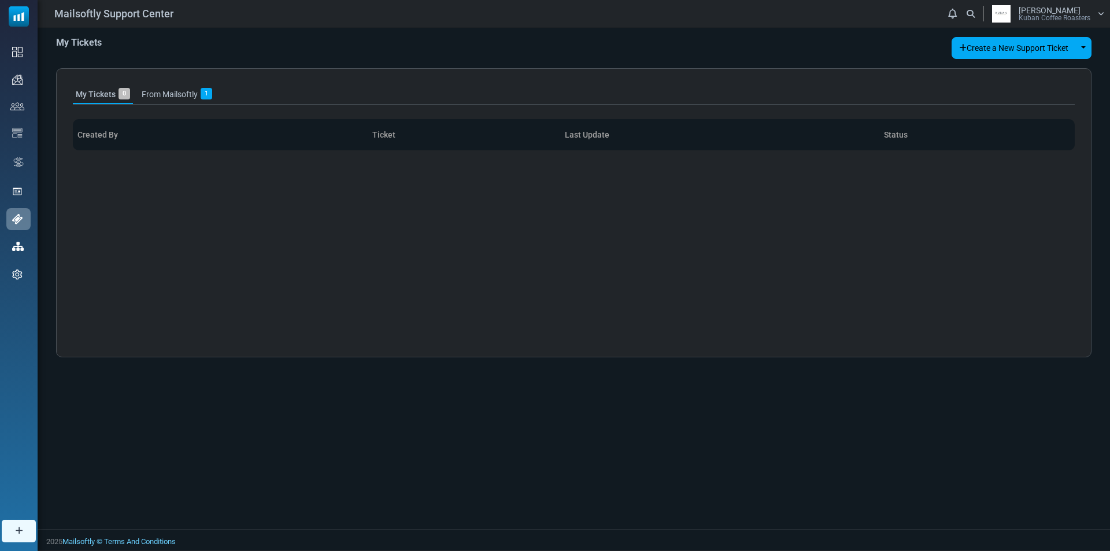
click at [1007, 54] on button "Create a New Support Ticket" at bounding box center [1014, 48] width 124 height 22
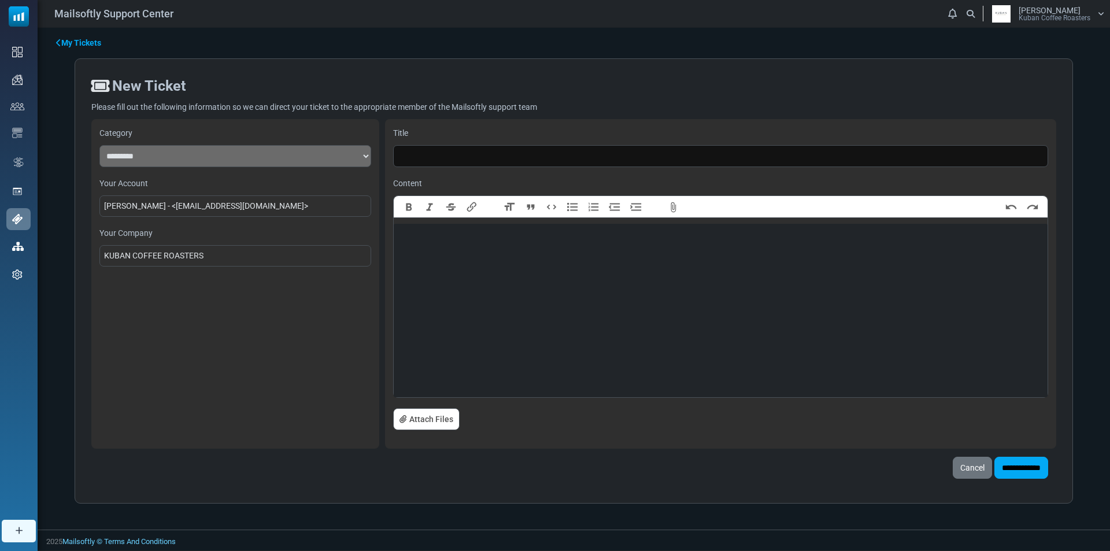
click at [156, 156] on select "**********" at bounding box center [235, 156] width 272 height 22
select select "*******"
click at [99, 145] on select "**********" at bounding box center [235, 156] width 272 height 22
click at [502, 154] on input "text" at bounding box center [720, 156] width 655 height 22
click at [446, 272] on trix-editor at bounding box center [721, 310] width 654 height 173
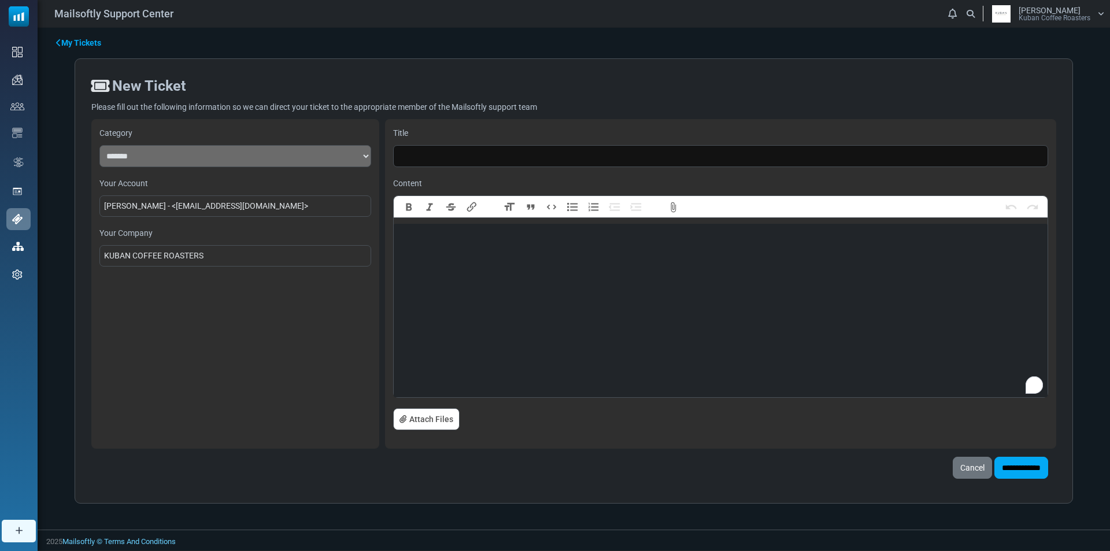
click at [450, 158] on input "text" at bounding box center [720, 156] width 655 height 22
type input "**********"
type trix-editor "**********"
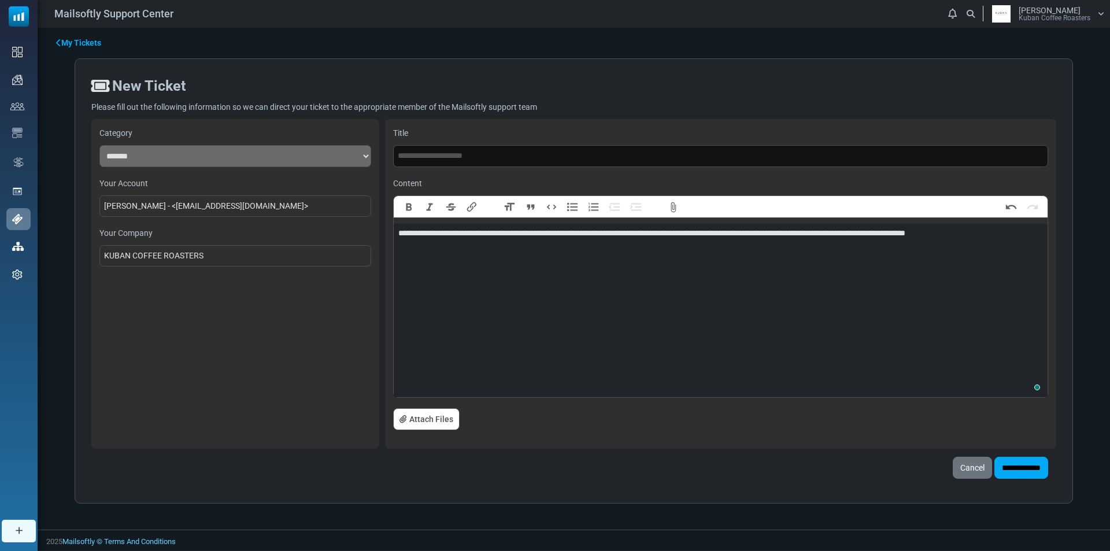
type trix-editor "**********"
click at [1022, 472] on input "**********" at bounding box center [1022, 468] width 54 height 22
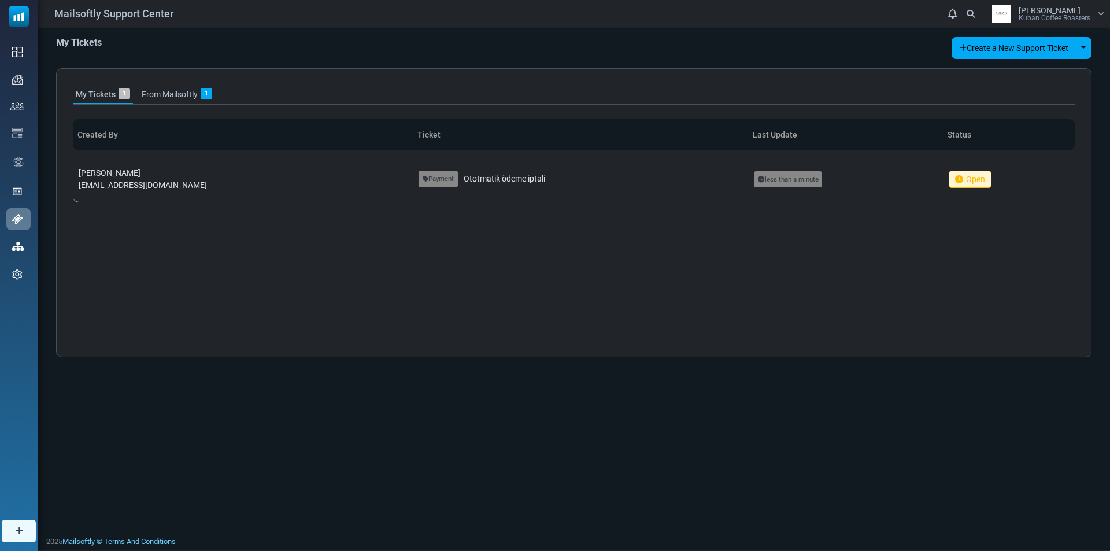
click at [178, 89] on link "From Mailsoftly 1" at bounding box center [177, 94] width 76 height 19
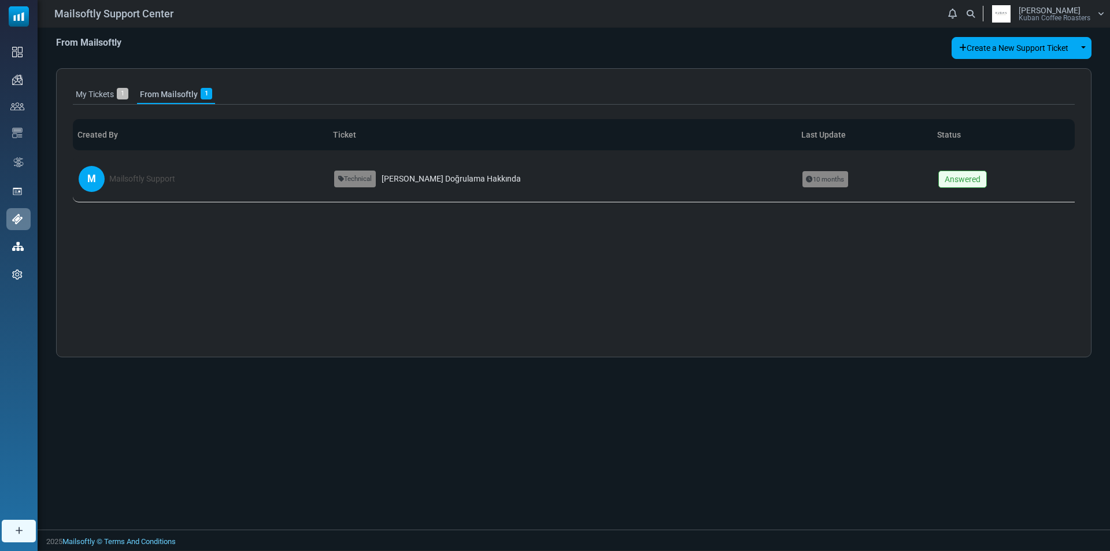
drag, startPoint x: 146, startPoint y: 96, endPoint x: 139, endPoint y: 97, distance: 6.4
click at [146, 96] on link "From Mailsoftly 1" at bounding box center [176, 94] width 78 height 19
click at [110, 99] on div at bounding box center [555, 275] width 1110 height 551
click at [110, 99] on link "My Tickets 1" at bounding box center [102, 94] width 58 height 19
